Goal: Book appointment/travel/reservation

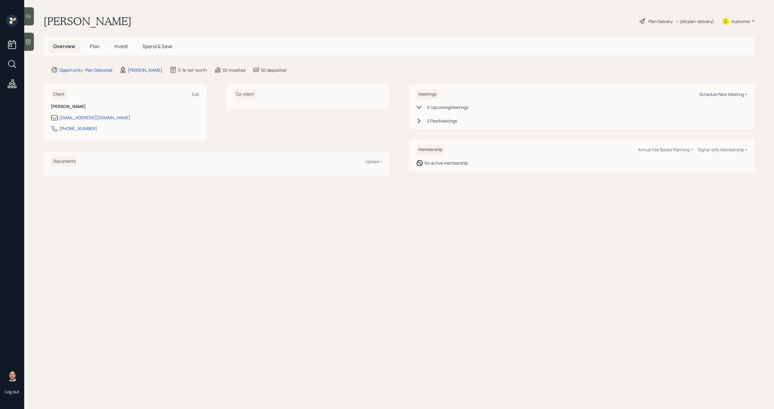
click at [706, 94] on div "Schedule New Meeting +" at bounding box center [723, 94] width 48 height 6
select select "bffa7908-1b2a-4c79-9bb6-f0ec9aed22d3"
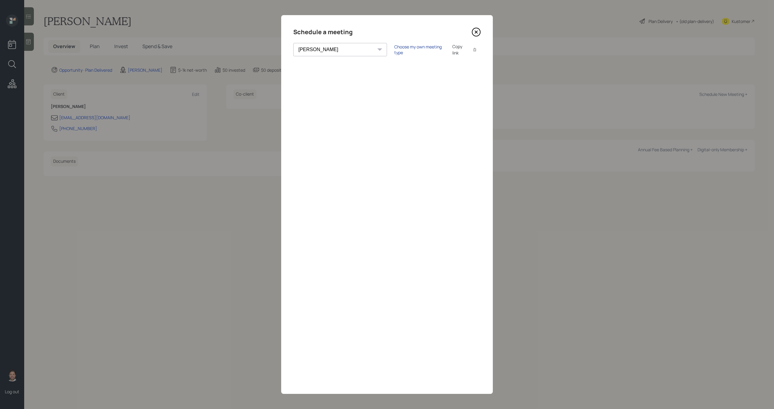
click at [394, 50] on div "Choose my own meeting type" at bounding box center [419, 49] width 51 height 11
click at [477, 34] on icon at bounding box center [476, 32] width 9 height 9
